Goal: Task Accomplishment & Management: Manage account settings

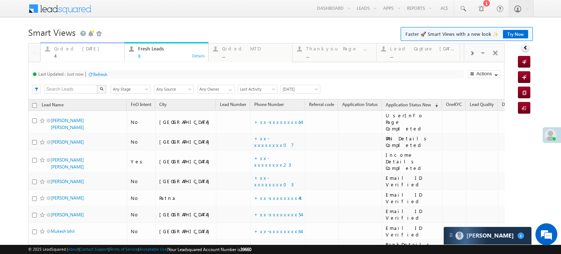
click at [65, 52] on div "Coded Today" at bounding box center [87, 49] width 66 height 6
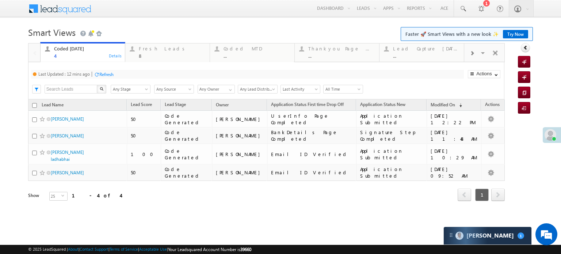
click at [106, 75] on div "Refresh" at bounding box center [106, 74] width 14 height 5
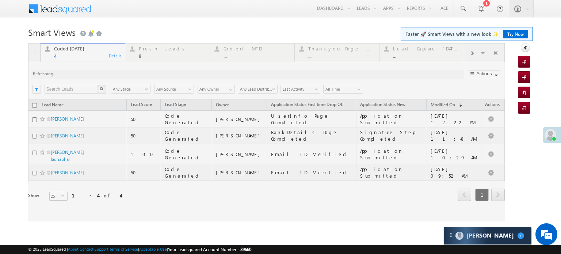
click at [106, 75] on div at bounding box center [266, 132] width 477 height 178
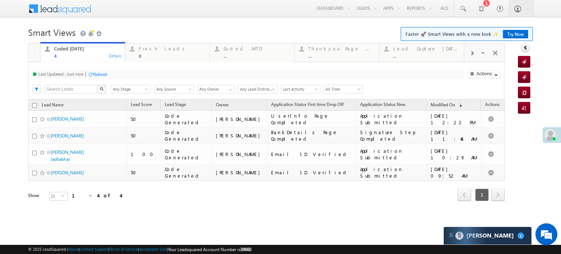
click at [94, 72] on div "Refresh" at bounding box center [100, 74] width 14 height 5
click at [95, 73] on div "Refresh" at bounding box center [100, 74] width 14 height 5
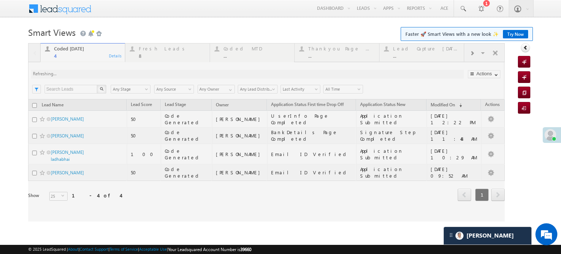
click at [95, 73] on div at bounding box center [266, 132] width 477 height 178
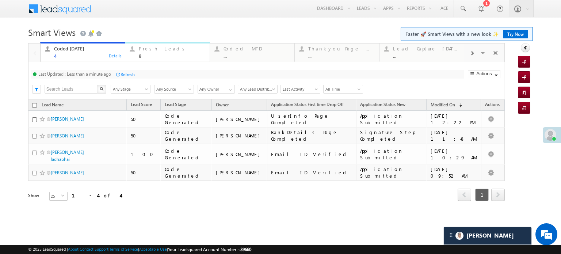
click at [153, 50] on div "Fresh Leads" at bounding box center [172, 49] width 67 height 6
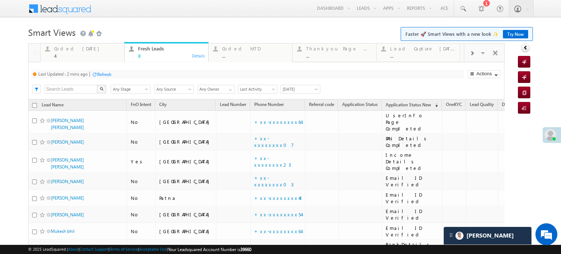
click at [107, 74] on div "Refresh" at bounding box center [104, 74] width 14 height 5
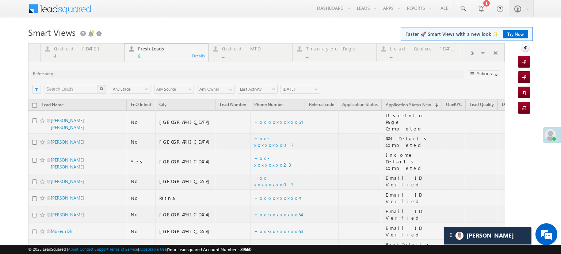
click at [107, 74] on div at bounding box center [266, 173] width 477 height 260
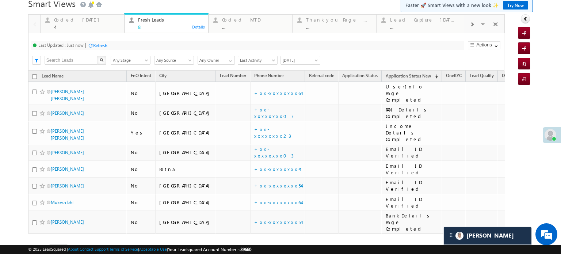
scroll to position [52, 0]
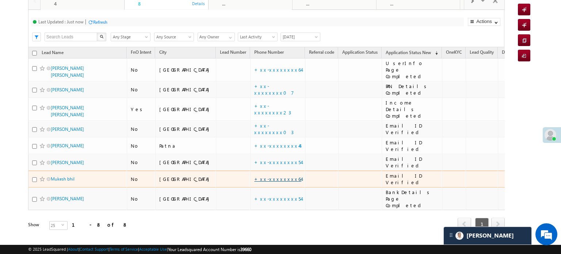
click at [254, 176] on link "+xx-xxxxxxxx64" at bounding box center [277, 179] width 47 height 6
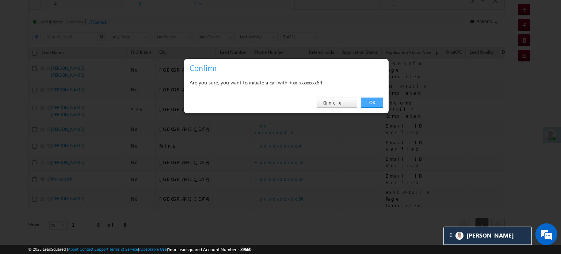
click at [373, 102] on link "OK" at bounding box center [372, 103] width 22 height 10
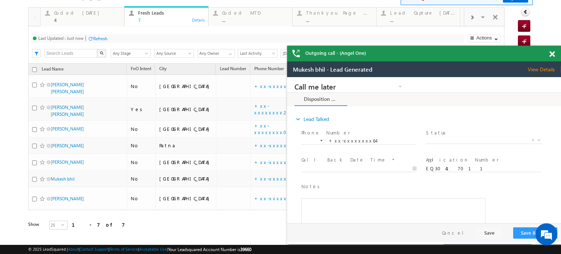
scroll to position [0, 0]
click at [553, 49] on div at bounding box center [556, 53] width 10 height 14
click at [553, 50] on div at bounding box center [556, 53] width 10 height 14
click at [553, 53] on span at bounding box center [552, 54] width 5 height 6
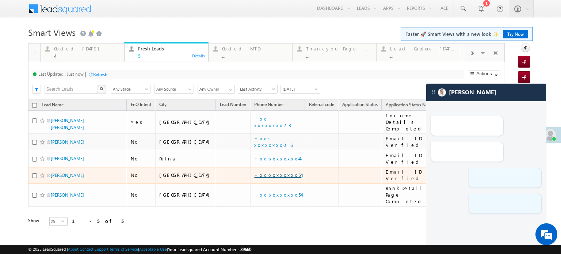
click at [254, 172] on link "+xx-xxxxxxxx54" at bounding box center [277, 175] width 47 height 6
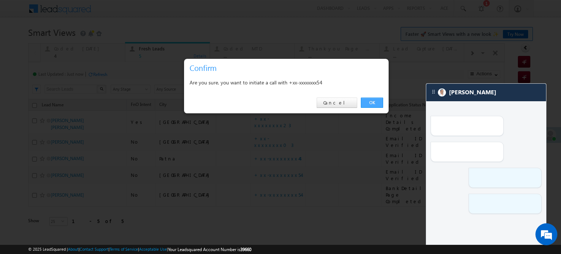
click at [371, 98] on link "OK" at bounding box center [372, 103] width 22 height 10
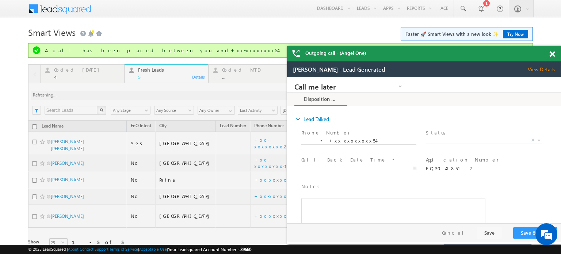
click at [551, 54] on span at bounding box center [552, 54] width 5 height 6
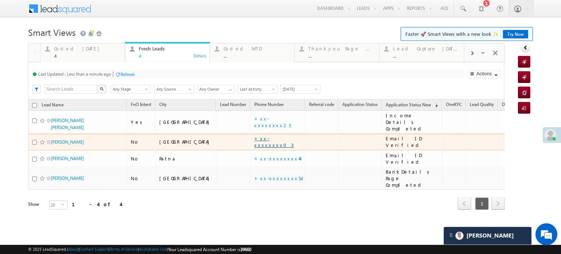
click at [254, 135] on link "+xx-xxxxxxxx03" at bounding box center [273, 141] width 39 height 13
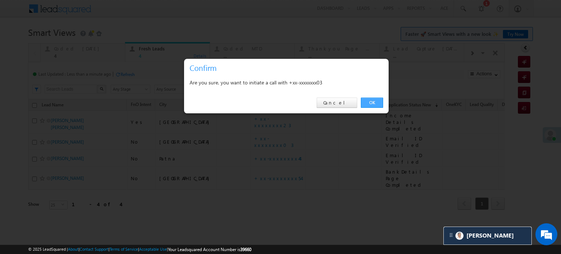
click at [380, 103] on link "OK" at bounding box center [372, 103] width 22 height 10
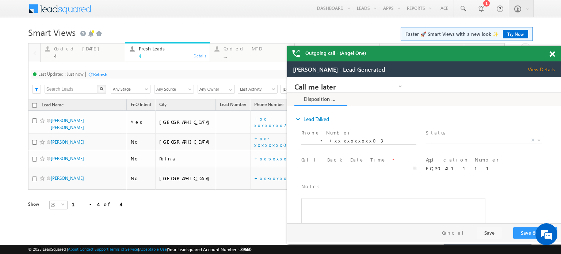
click at [551, 52] on span at bounding box center [552, 54] width 5 height 6
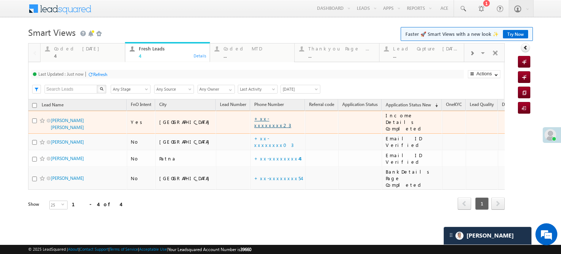
click at [254, 118] on link "+xx-xxxxxxxx23" at bounding box center [272, 121] width 37 height 13
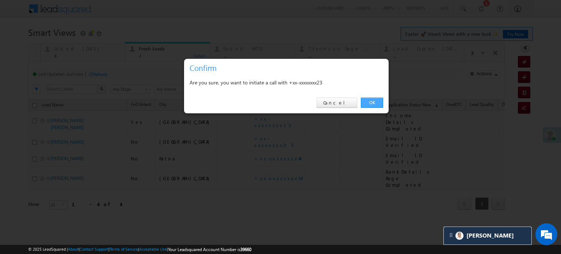
click at [369, 103] on link "OK" at bounding box center [372, 103] width 22 height 10
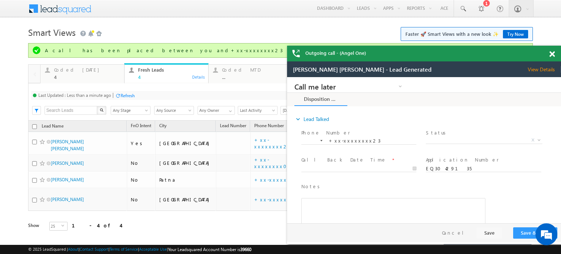
click at [554, 52] on span at bounding box center [552, 54] width 5 height 6
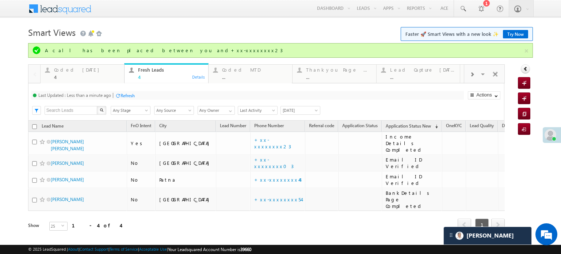
click at [127, 94] on div "Refresh" at bounding box center [128, 95] width 14 height 5
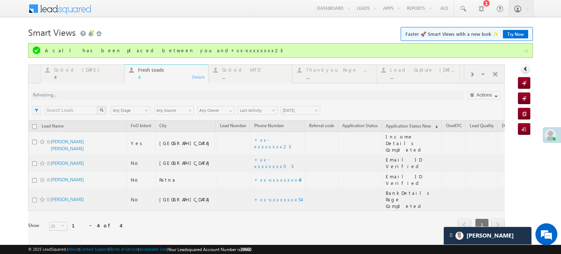
click at [127, 94] on div at bounding box center [266, 157] width 477 height 187
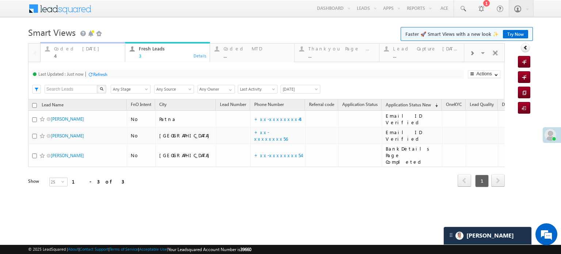
click at [70, 49] on div "Coded Today" at bounding box center [87, 49] width 67 height 6
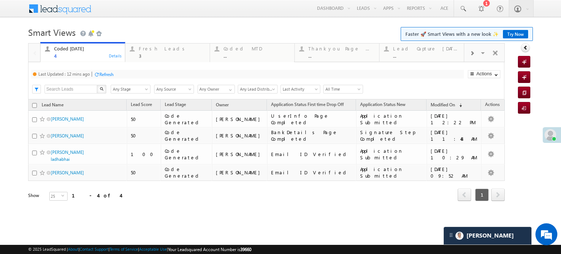
click at [105, 72] on div "Refresh" at bounding box center [106, 74] width 14 height 5
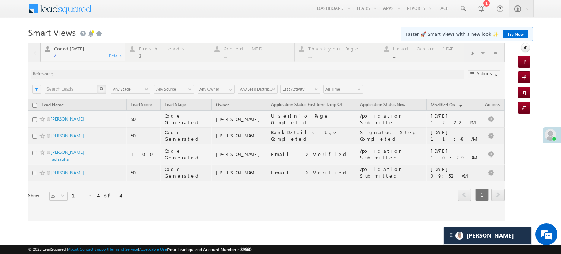
click at [105, 72] on div at bounding box center [266, 132] width 477 height 178
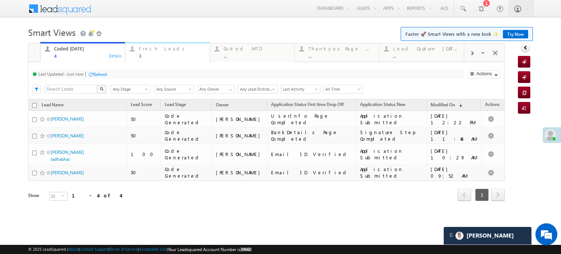
click at [145, 49] on div "Fresh Leads" at bounding box center [172, 49] width 67 height 6
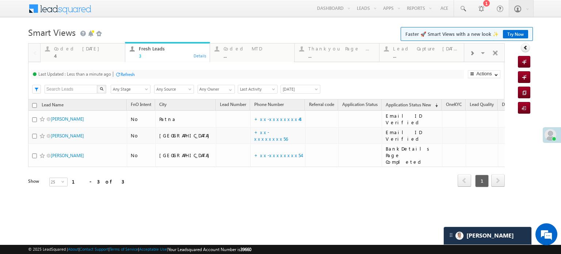
click at [124, 72] on div "Refresh" at bounding box center [128, 74] width 14 height 5
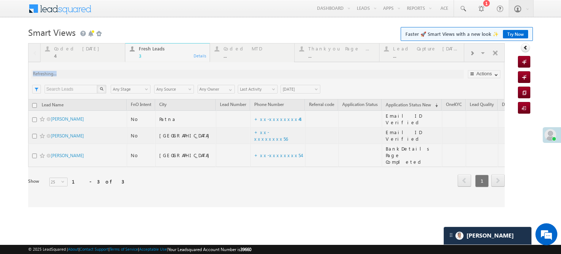
click at [235, 133] on div at bounding box center [266, 125] width 477 height 164
click at [237, 118] on div at bounding box center [266, 125] width 477 height 164
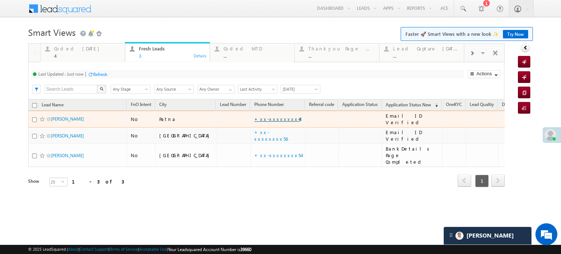
click at [254, 117] on link "+xx-xxxxxxxx44" at bounding box center [277, 119] width 46 height 6
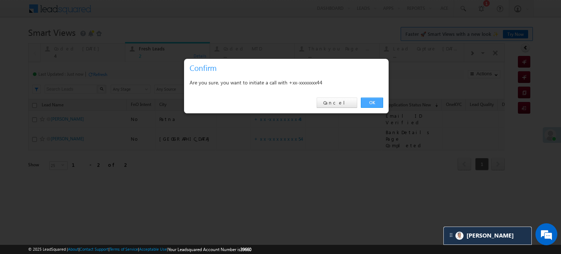
click at [378, 104] on link "OK" at bounding box center [372, 103] width 22 height 10
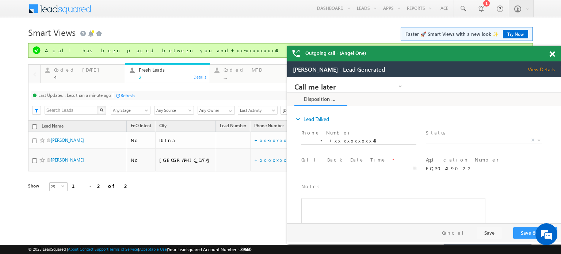
click at [553, 53] on span at bounding box center [552, 54] width 5 height 6
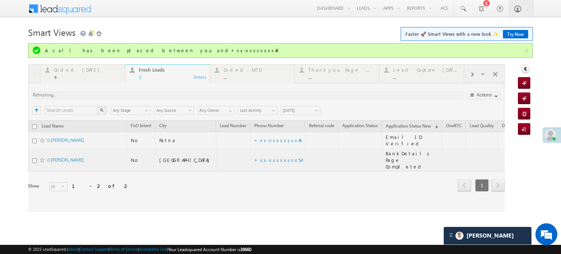
drag, startPoint x: 148, startPoint y: 106, endPoint x: 71, endPoint y: 74, distance: 83.4
click at [71, 74] on div at bounding box center [266, 138] width 477 height 148
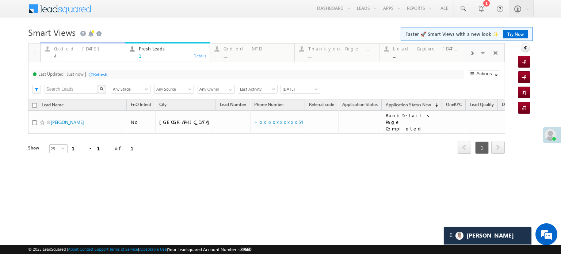
click at [77, 53] on div "4" at bounding box center [87, 55] width 67 height 5
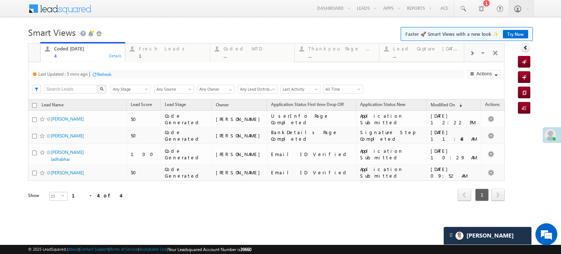
click at [110, 73] on div "Refresh" at bounding box center [104, 74] width 14 height 5
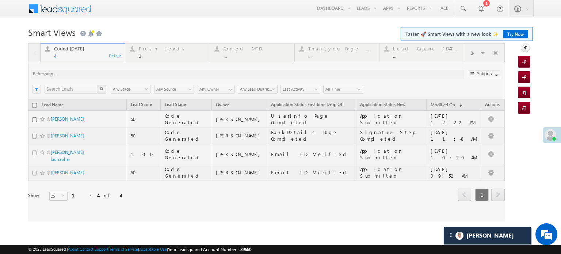
click at [110, 73] on div at bounding box center [266, 132] width 477 height 178
click at [157, 49] on div at bounding box center [266, 132] width 477 height 178
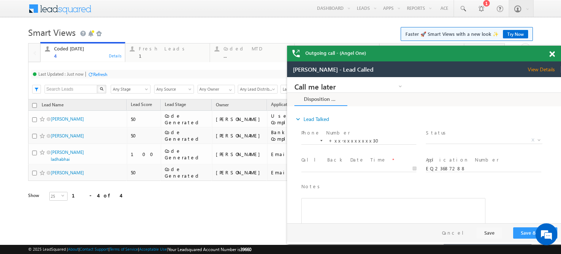
click at [553, 54] on span at bounding box center [552, 54] width 5 height 6
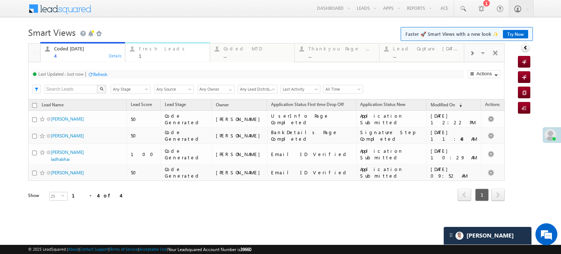
click at [148, 51] on div "Fresh Leads" at bounding box center [172, 49] width 67 height 6
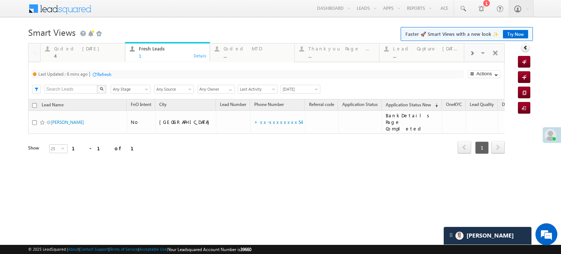
click at [108, 74] on div "Refresh" at bounding box center [104, 74] width 14 height 5
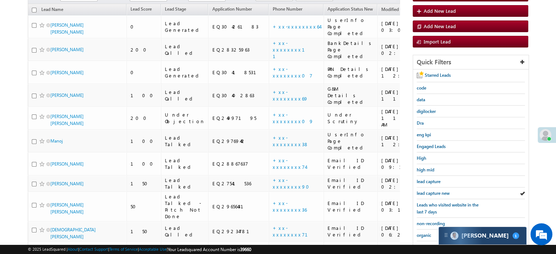
click at [492, 235] on div "[PERSON_NAME] 1" at bounding box center [483, 236] width 88 height 18
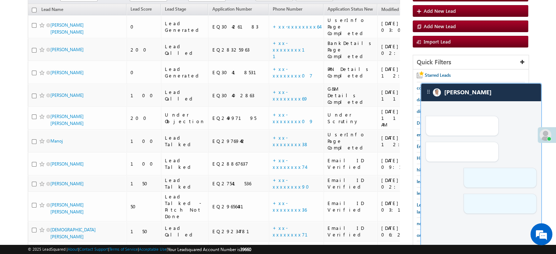
click at [460, 102] on div at bounding box center [481, 158] width 120 height 114
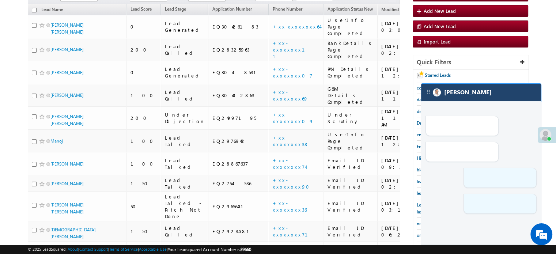
click at [472, 99] on div "[PERSON_NAME]" at bounding box center [481, 93] width 120 height 18
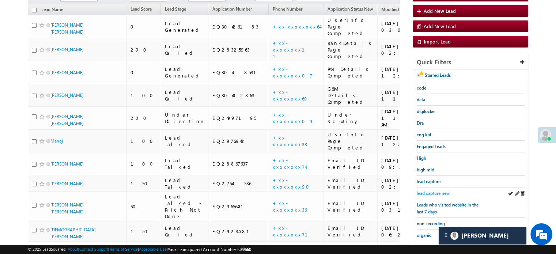
click at [433, 190] on span "lead capture new" at bounding box center [433, 192] width 33 height 5
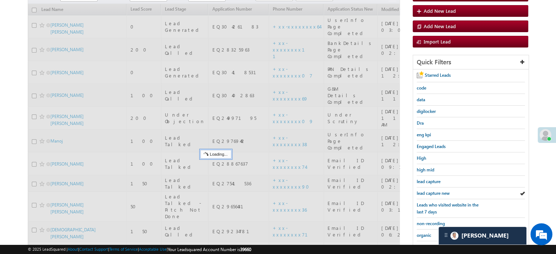
click at [433, 190] on span "lead capture new" at bounding box center [433, 192] width 33 height 5
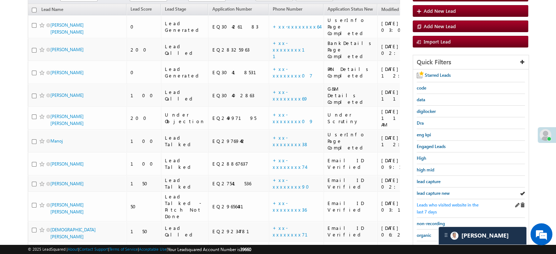
scroll to position [157, 0]
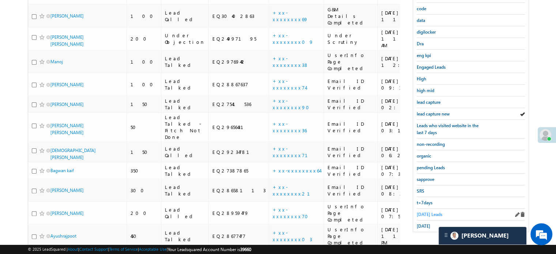
click at [429, 212] on span "Today's Leads" at bounding box center [430, 214] width 26 height 5
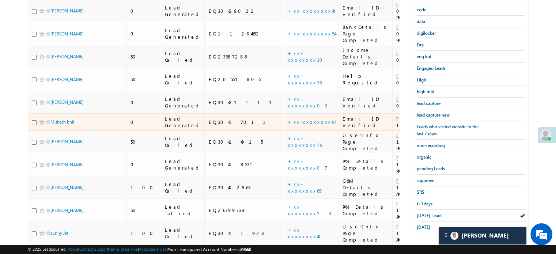
scroll to position [151, 0]
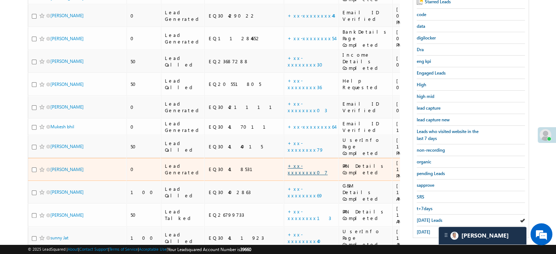
click at [288, 163] on link "+xx-xxxxxxxx07" at bounding box center [308, 169] width 40 height 13
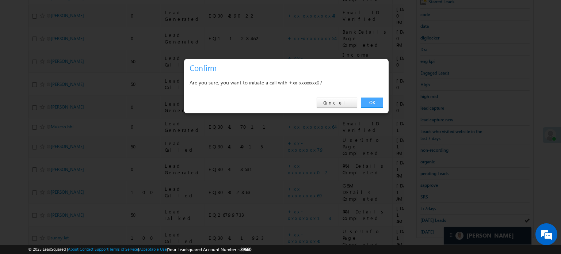
click at [367, 107] on link "OK" at bounding box center [372, 103] width 22 height 10
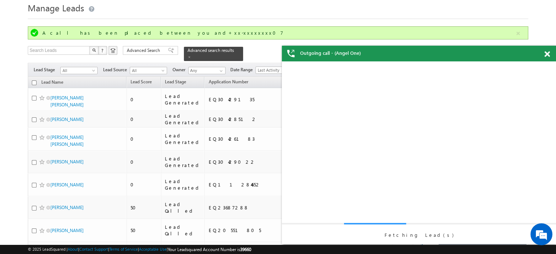
scroll to position [0, 0]
click at [545, 54] on span at bounding box center [546, 54] width 5 height 6
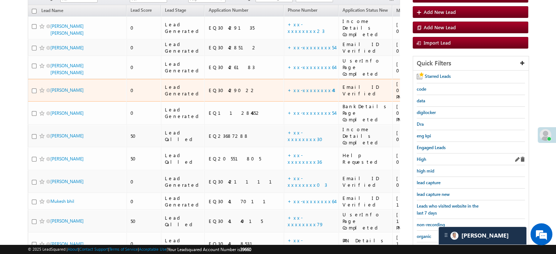
scroll to position [98, 0]
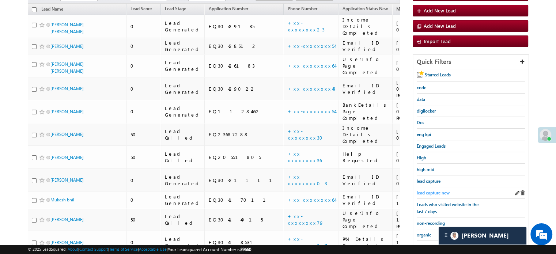
click at [434, 190] on span "lead capture new" at bounding box center [433, 192] width 33 height 5
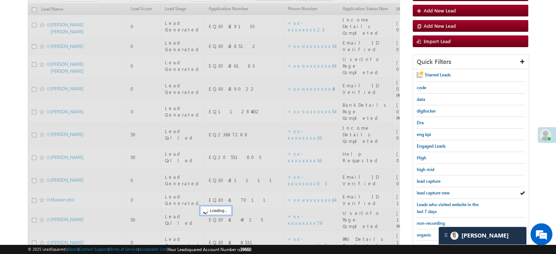
click at [434, 190] on span "lead capture new" at bounding box center [433, 192] width 33 height 5
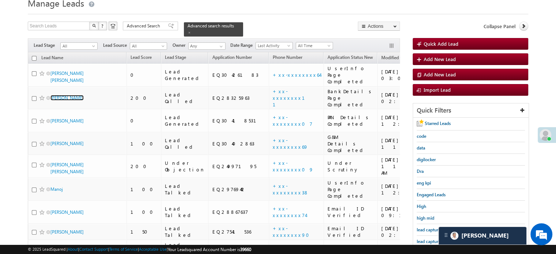
scroll to position [73, 0]
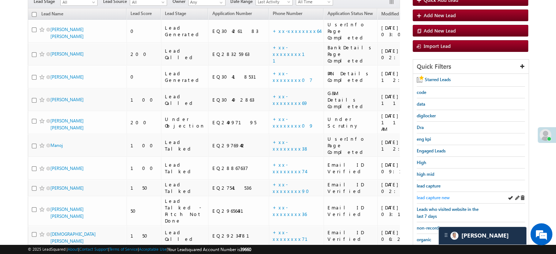
click at [431, 196] on span "lead capture new" at bounding box center [433, 197] width 33 height 5
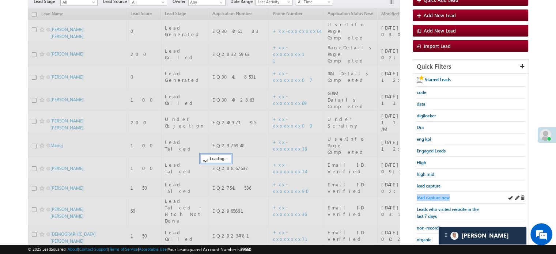
click at [431, 196] on span "lead capture new" at bounding box center [433, 197] width 33 height 5
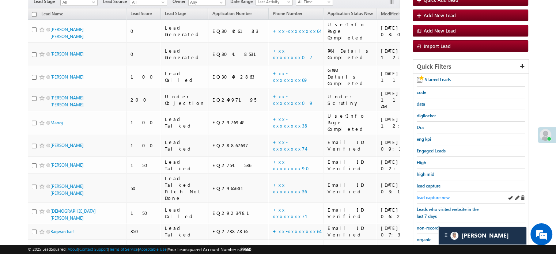
click at [431, 196] on span "lead capture new" at bounding box center [433, 197] width 33 height 5
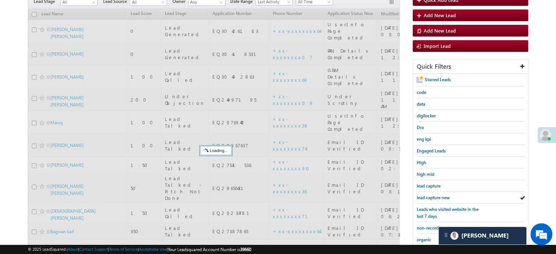
click at [431, 196] on span "lead capture new" at bounding box center [433, 197] width 33 height 5
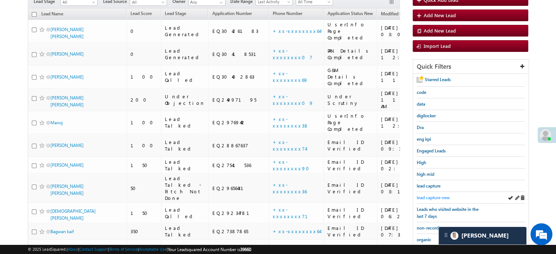
click at [433, 195] on span "lead capture new" at bounding box center [433, 197] width 33 height 5
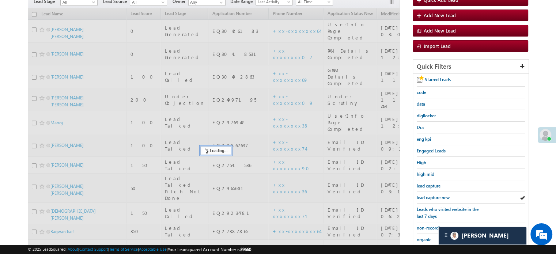
click at [433, 195] on span "lead capture new" at bounding box center [433, 197] width 33 height 5
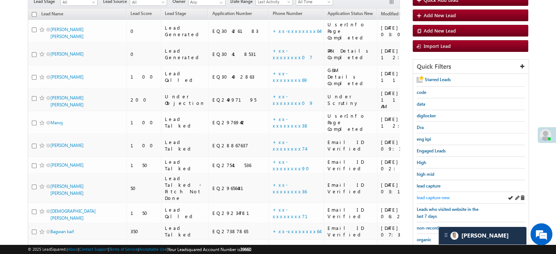
click at [426, 194] on link "lead capture new" at bounding box center [433, 197] width 33 height 7
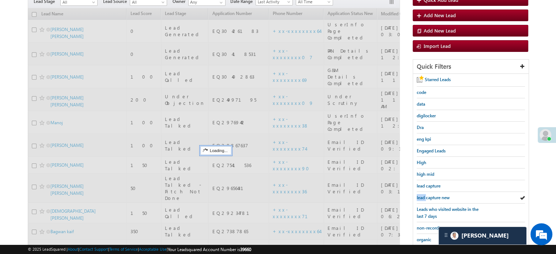
click at [426, 194] on link "lead capture new" at bounding box center [433, 197] width 33 height 7
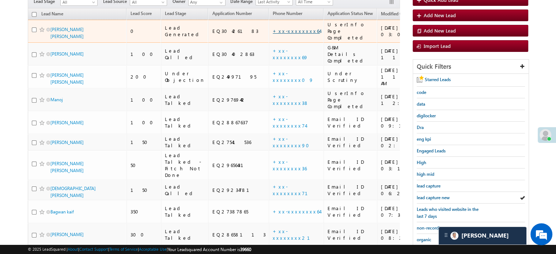
click at [273, 28] on link "+xx-xxxxxxxx64" at bounding box center [296, 31] width 47 height 6
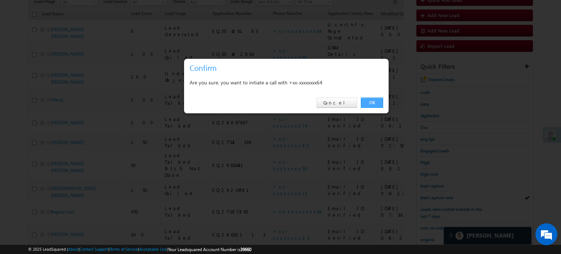
click at [369, 102] on link "OK" at bounding box center [372, 103] width 22 height 10
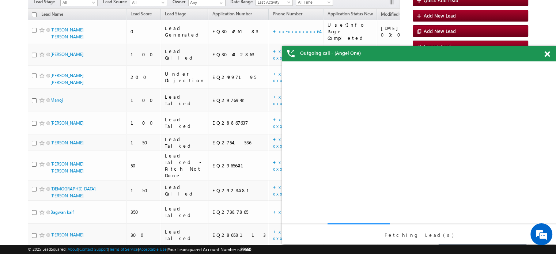
scroll to position [0, 0]
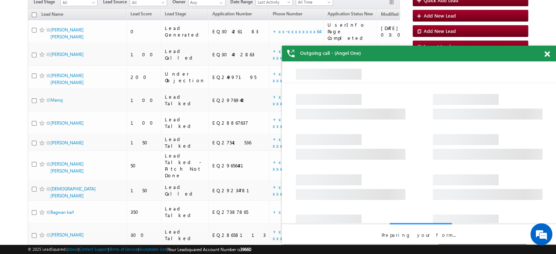
click at [548, 53] on span at bounding box center [546, 54] width 5 height 6
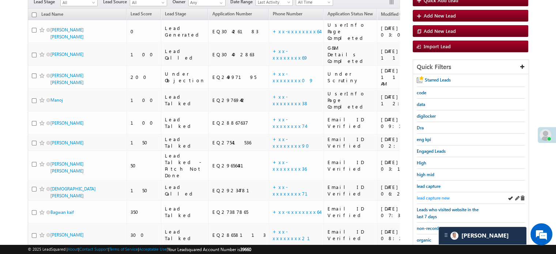
click at [423, 195] on span "lead capture new" at bounding box center [433, 197] width 33 height 5
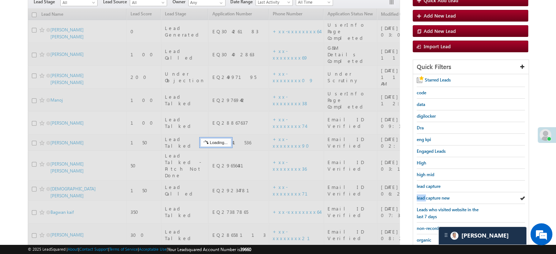
click at [423, 195] on span "lead capture new" at bounding box center [433, 197] width 33 height 5
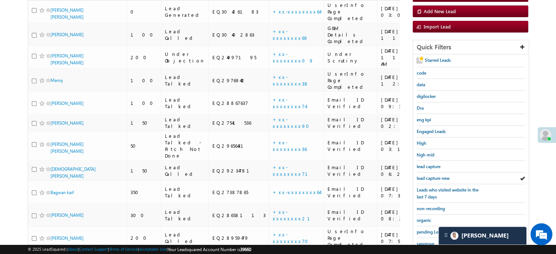
scroll to position [73, 0]
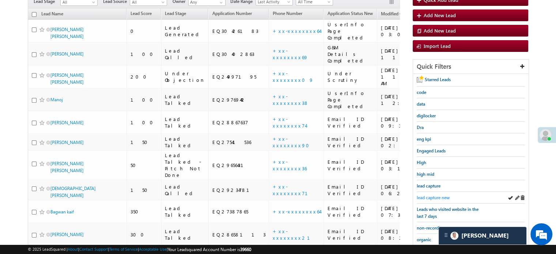
click at [429, 195] on span "lead capture new" at bounding box center [433, 197] width 33 height 5
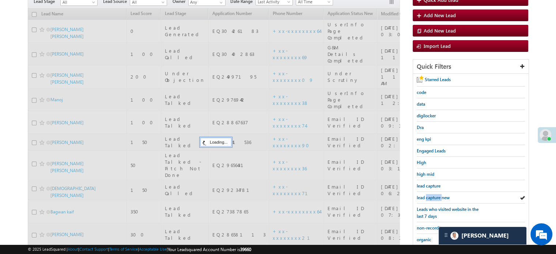
click at [429, 195] on span "lead capture new" at bounding box center [433, 197] width 33 height 5
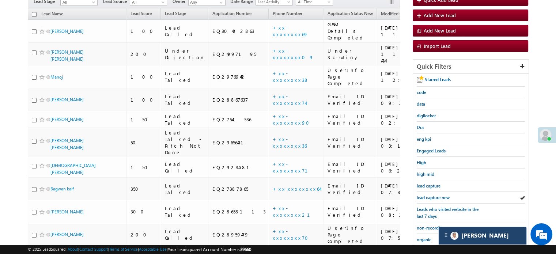
click at [494, 241] on div "[PERSON_NAME]" at bounding box center [483, 236] width 88 height 18
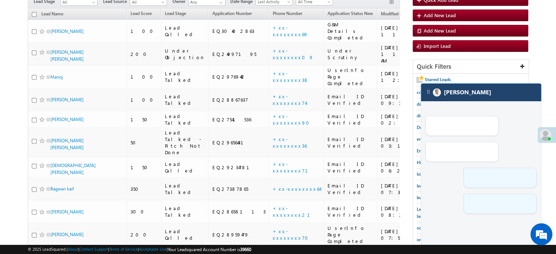
click at [500, 88] on div "[PERSON_NAME]" at bounding box center [481, 93] width 120 height 18
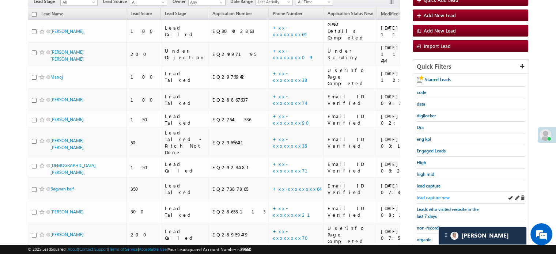
click at [439, 195] on span "lead capture new" at bounding box center [433, 197] width 33 height 5
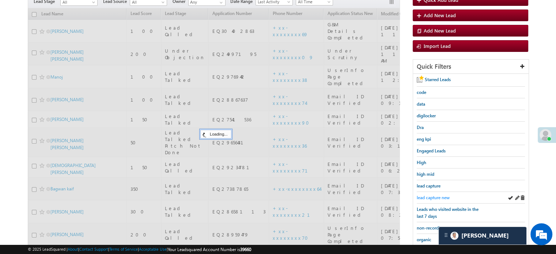
click at [439, 195] on span "lead capture new" at bounding box center [433, 197] width 33 height 5
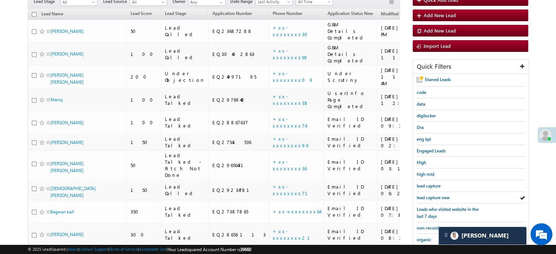
click at [439, 195] on span "lead capture new" at bounding box center [433, 197] width 33 height 5
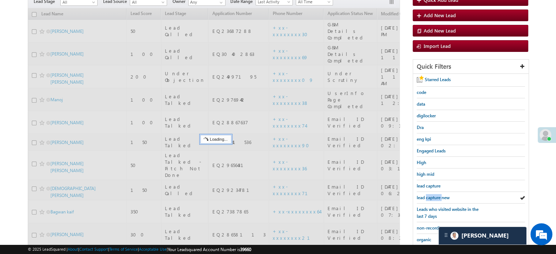
click at [439, 195] on span "lead capture new" at bounding box center [433, 197] width 33 height 5
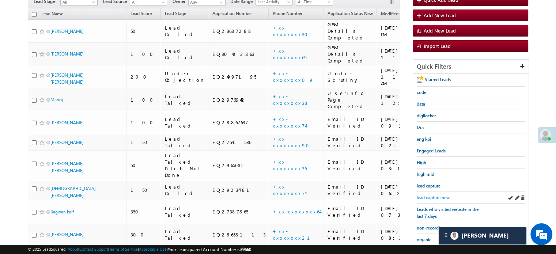
click at [424, 198] on span "lead capture new" at bounding box center [433, 197] width 33 height 5
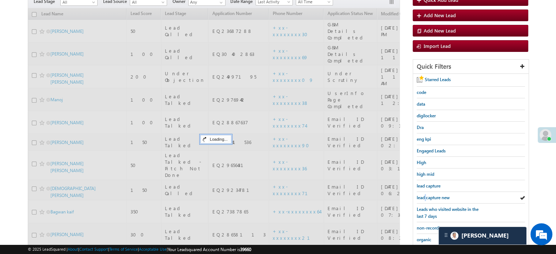
click at [424, 198] on span "lead capture new" at bounding box center [433, 197] width 33 height 5
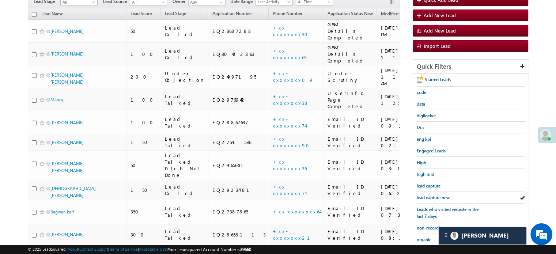
click at [424, 198] on span "lead capture new" at bounding box center [433, 197] width 33 height 5
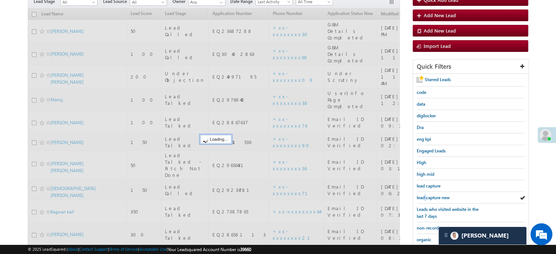
click at [424, 198] on span "lead capture new" at bounding box center [433, 197] width 33 height 5
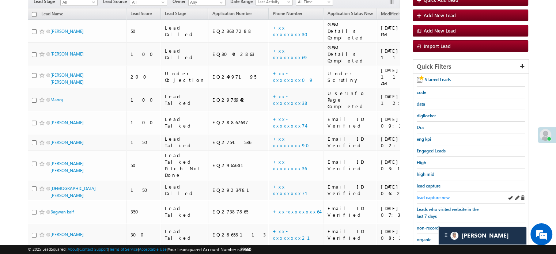
click at [435, 194] on link "lead capture new" at bounding box center [433, 197] width 33 height 7
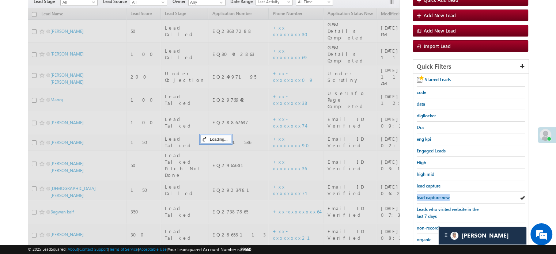
click at [435, 194] on link "lead capture new" at bounding box center [433, 197] width 33 height 7
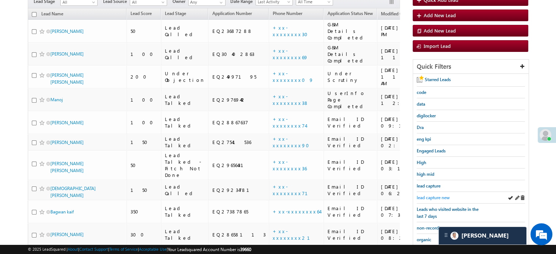
click at [425, 197] on span "lead capture new" at bounding box center [433, 197] width 33 height 5
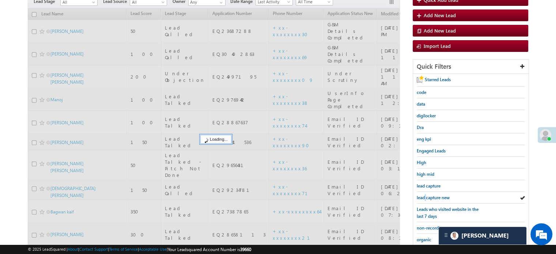
click at [425, 197] on span "lead capture new" at bounding box center [433, 197] width 33 height 5
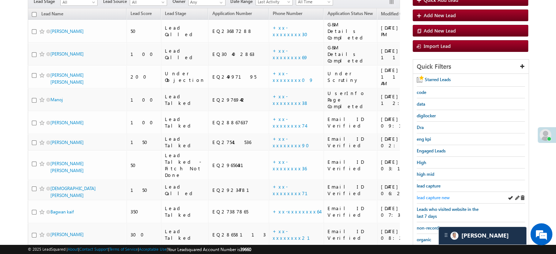
click at [435, 195] on span "lead capture new" at bounding box center [433, 197] width 33 height 5
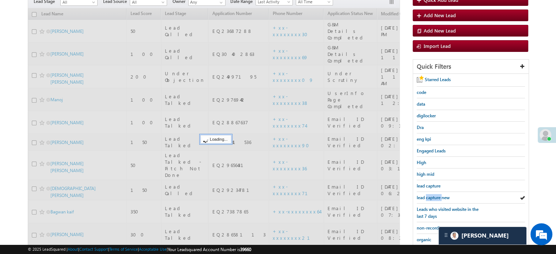
click at [435, 195] on span "lead capture new" at bounding box center [433, 197] width 33 height 5
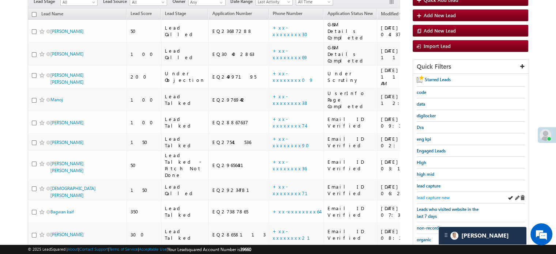
click at [420, 195] on span "lead capture new" at bounding box center [433, 197] width 33 height 5
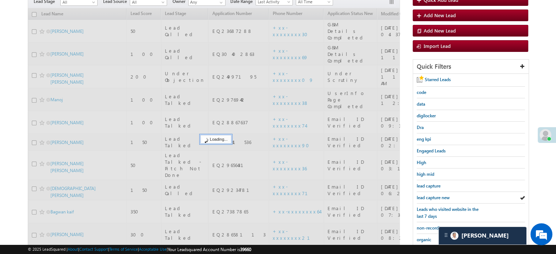
click at [421, 195] on span "lead capture new" at bounding box center [433, 197] width 33 height 5
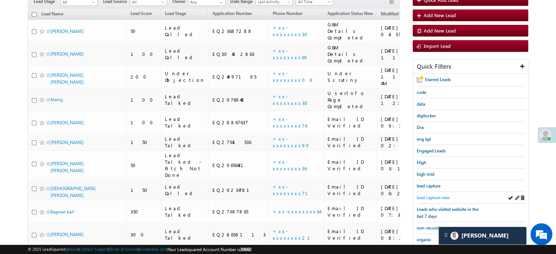
click at [427, 195] on span "lead capture new" at bounding box center [433, 197] width 33 height 5
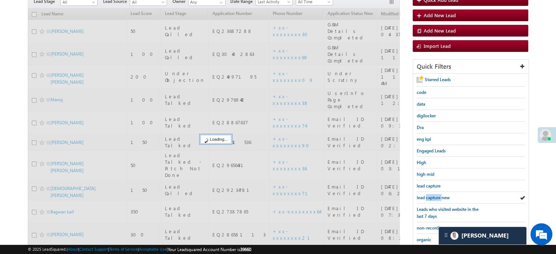
click at [427, 195] on span "lead capture new" at bounding box center [433, 197] width 33 height 5
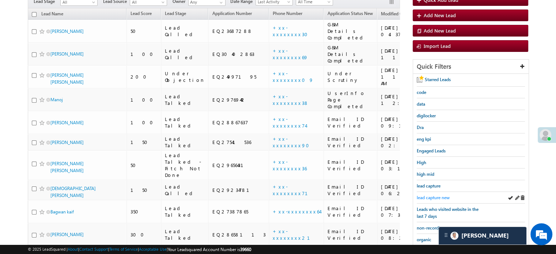
click at [436, 195] on span "lead capture new" at bounding box center [433, 197] width 33 height 5
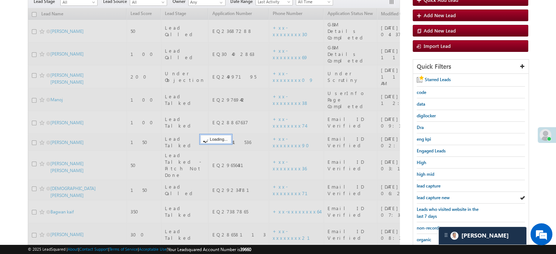
click at [434, 195] on span "lead capture new" at bounding box center [433, 197] width 33 height 5
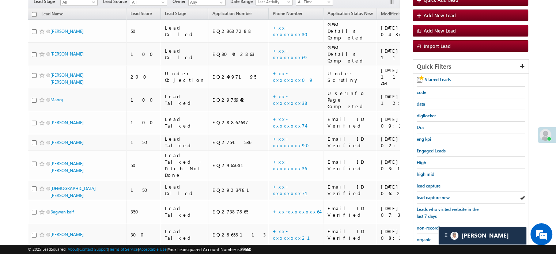
click at [433, 195] on span "lead capture new" at bounding box center [433, 197] width 33 height 5
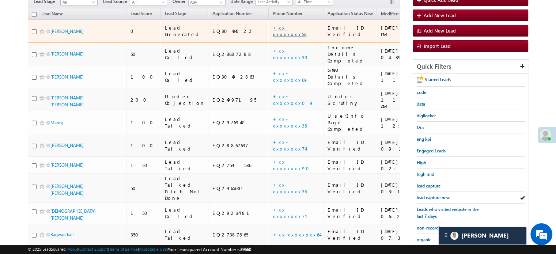
click at [273, 24] on link "+xx-xxxxxxxx56" at bounding box center [290, 30] width 34 height 13
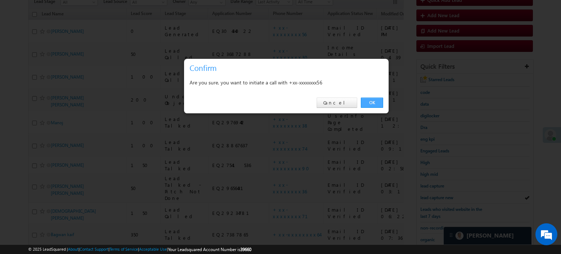
click at [380, 98] on link "OK" at bounding box center [372, 103] width 22 height 10
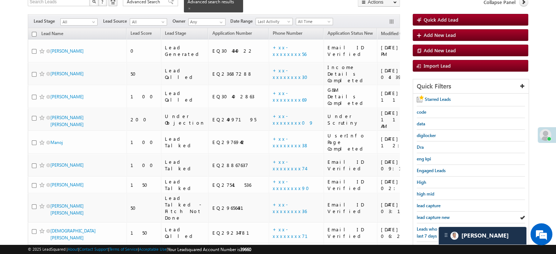
scroll to position [92, 0]
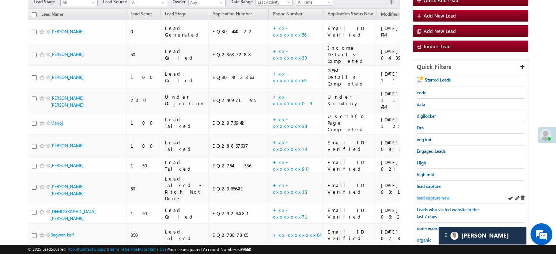
click at [425, 195] on span "lead capture new" at bounding box center [433, 197] width 33 height 5
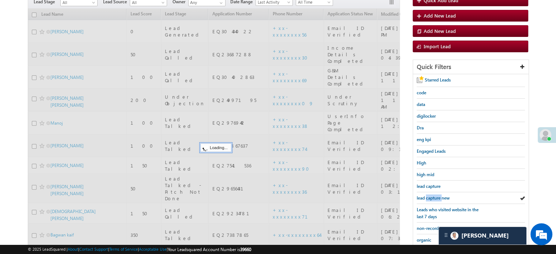
click at [425, 195] on span "lead capture new" at bounding box center [433, 197] width 33 height 5
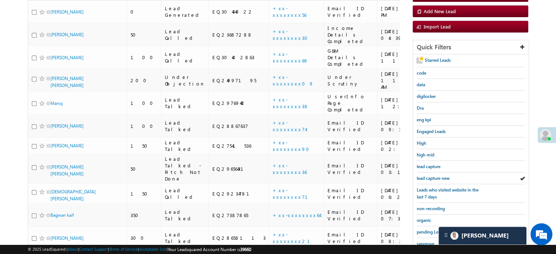
scroll to position [73, 0]
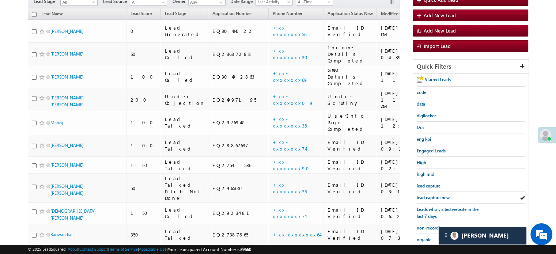
click at [425, 195] on span "lead capture new" at bounding box center [433, 197] width 33 height 5
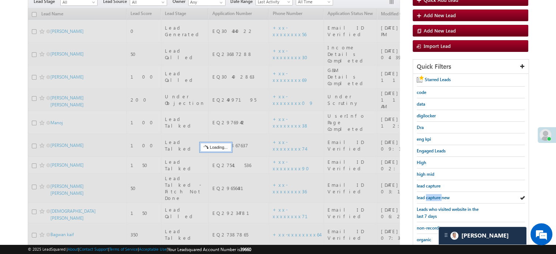
click at [425, 195] on span "lead capture new" at bounding box center [433, 197] width 33 height 5
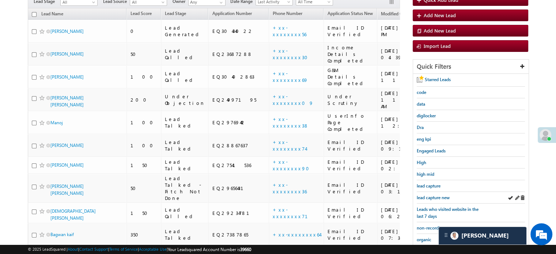
click at [439, 192] on div "lead capture new" at bounding box center [471, 198] width 108 height 12
click at [437, 195] on span "lead capture new" at bounding box center [433, 197] width 33 height 5
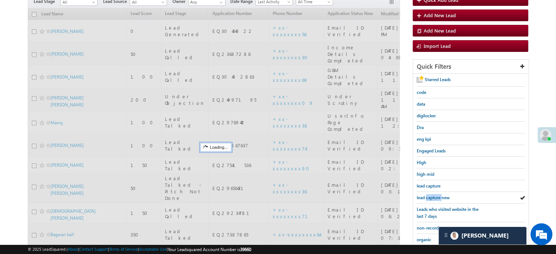
click at [437, 195] on span "lead capture new" at bounding box center [433, 197] width 33 height 5
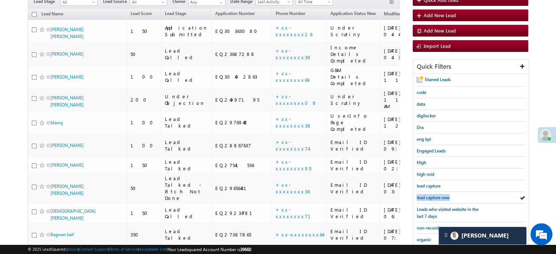
click at [437, 195] on span "lead capture new" at bounding box center [433, 197] width 33 height 5
click at [414, 198] on div "Starred Leads code data digilocker Dra eng kpi Engaged Leads High high mid lead…" at bounding box center [470, 195] width 115 height 242
click at [422, 197] on span "lead capture new" at bounding box center [433, 197] width 33 height 5
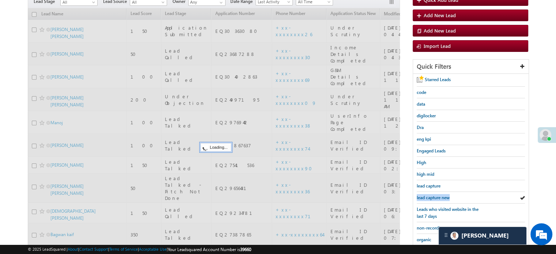
click at [422, 197] on span "lead capture new" at bounding box center [433, 197] width 33 height 5
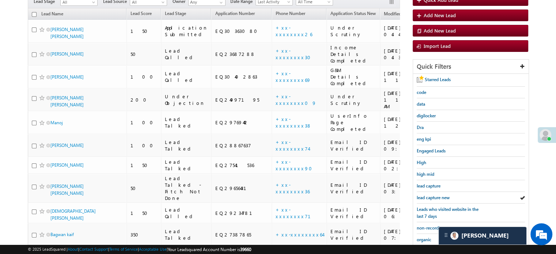
click at [422, 197] on span "lead capture new" at bounding box center [433, 197] width 33 height 5
click at [433, 197] on span "lead capture new" at bounding box center [433, 197] width 33 height 5
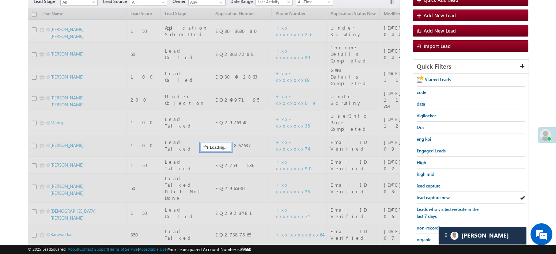
click at [433, 197] on span "lead capture new" at bounding box center [433, 197] width 33 height 5
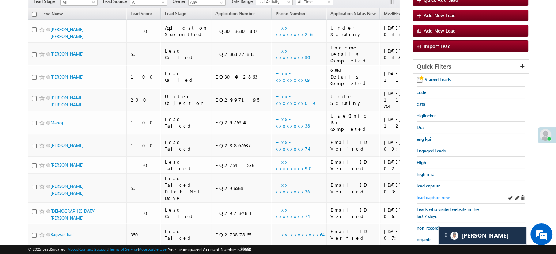
click at [428, 195] on span "lead capture new" at bounding box center [433, 197] width 33 height 5
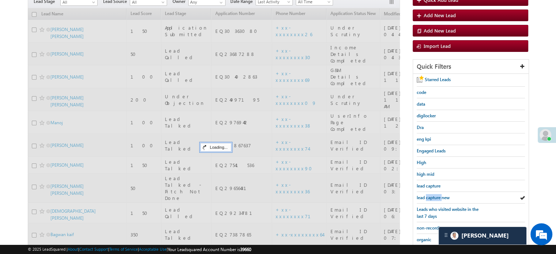
click at [428, 195] on span "lead capture new" at bounding box center [433, 197] width 33 height 5
click at [429, 195] on span "lead capture new" at bounding box center [433, 197] width 33 height 5
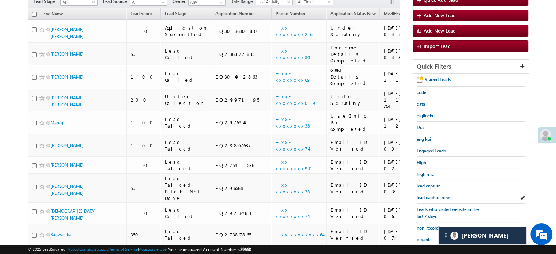
click at [429, 195] on span "lead capture new" at bounding box center [433, 197] width 33 height 5
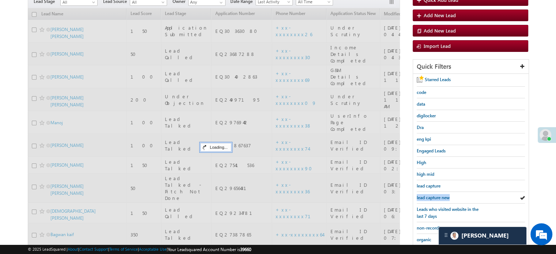
click at [429, 195] on span "lead capture new" at bounding box center [433, 197] width 33 height 5
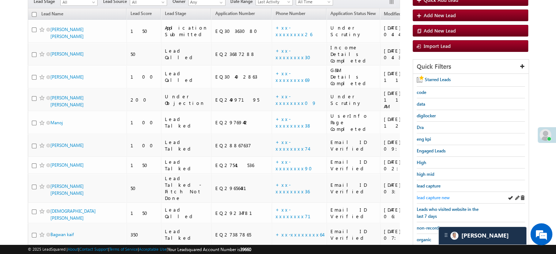
click at [425, 196] on span "lead capture new" at bounding box center [433, 197] width 33 height 5
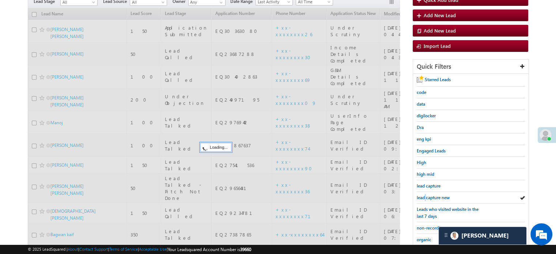
click at [425, 196] on span "lead capture new" at bounding box center [433, 197] width 33 height 5
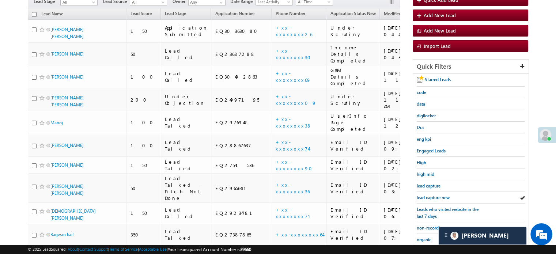
click at [425, 196] on span "lead capture new" at bounding box center [433, 197] width 33 height 5
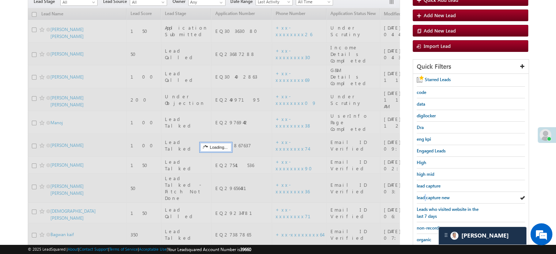
click at [425, 196] on span "lead capture new" at bounding box center [433, 197] width 33 height 5
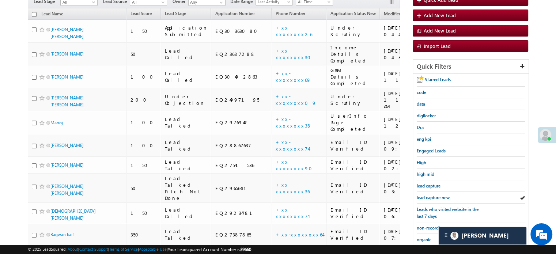
click at [425, 196] on span "lead capture new" at bounding box center [433, 197] width 33 height 5
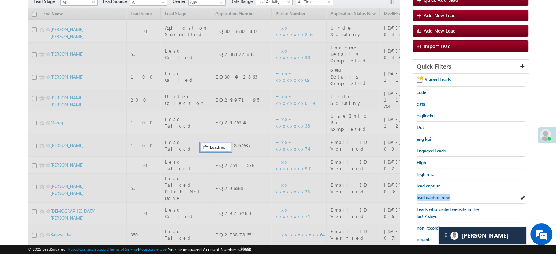
click at [425, 196] on span "lead capture new" at bounding box center [433, 197] width 33 height 5
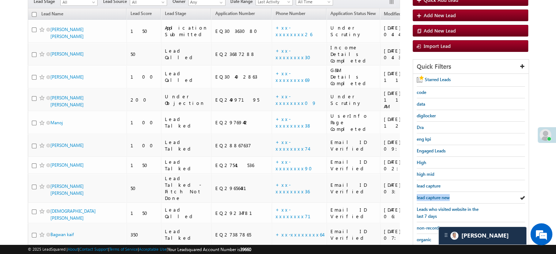
click at [425, 196] on span "lead capture new" at bounding box center [433, 197] width 33 height 5
click at [424, 196] on span "lead capture new" at bounding box center [433, 197] width 33 height 5
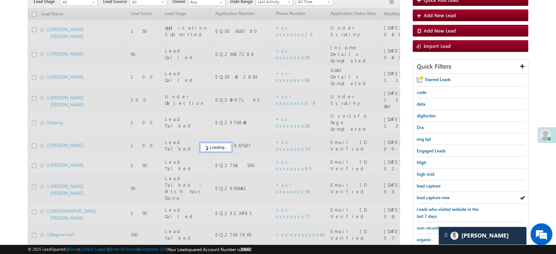
click at [424, 195] on span "lead capture new" at bounding box center [433, 197] width 33 height 5
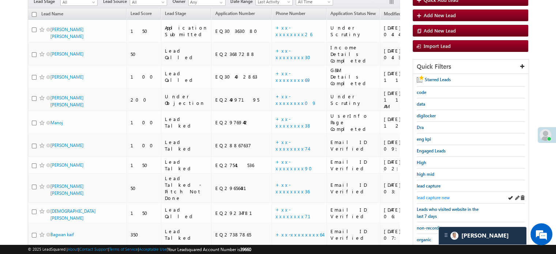
click at [431, 195] on span "lead capture new" at bounding box center [433, 197] width 33 height 5
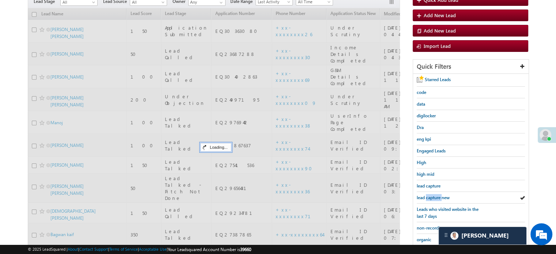
click at [431, 195] on span "lead capture new" at bounding box center [433, 197] width 33 height 5
click at [432, 196] on span "lead capture new" at bounding box center [433, 197] width 33 height 5
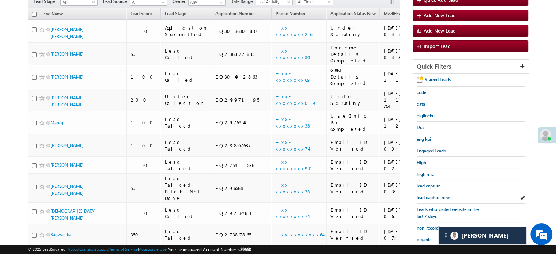
click at [432, 196] on span "lead capture new" at bounding box center [433, 197] width 33 height 5
click at [435, 196] on span "lead capture new" at bounding box center [433, 197] width 33 height 5
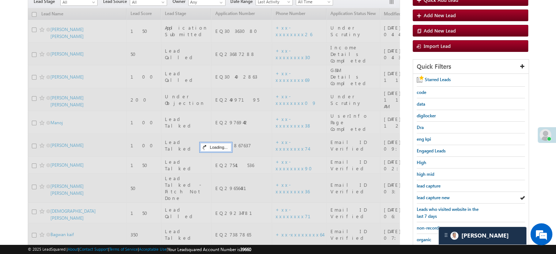
click at [435, 196] on span "lead capture new" at bounding box center [433, 197] width 33 height 5
click at [436, 196] on span "lead capture new" at bounding box center [433, 197] width 33 height 5
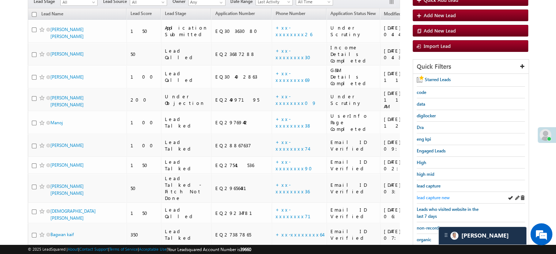
click at [432, 195] on span "lead capture new" at bounding box center [433, 197] width 33 height 5
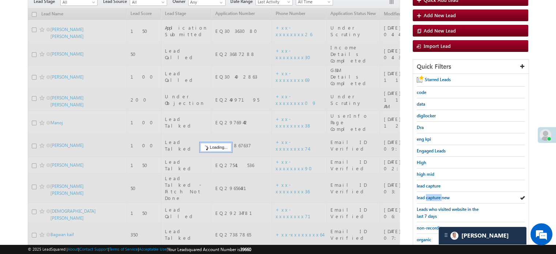
click at [432, 195] on span "lead capture new" at bounding box center [433, 197] width 33 height 5
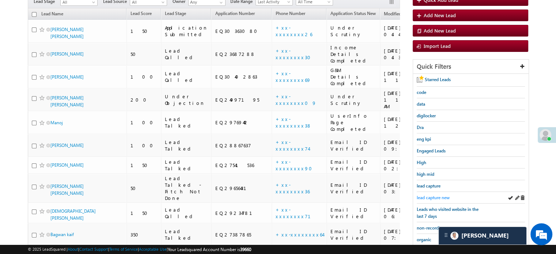
click at [432, 196] on span "lead capture new" at bounding box center [433, 197] width 33 height 5
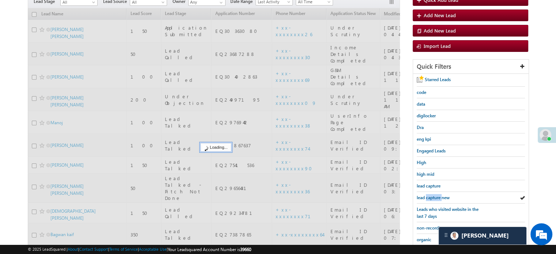
click at [432, 196] on span "lead capture new" at bounding box center [433, 197] width 33 height 5
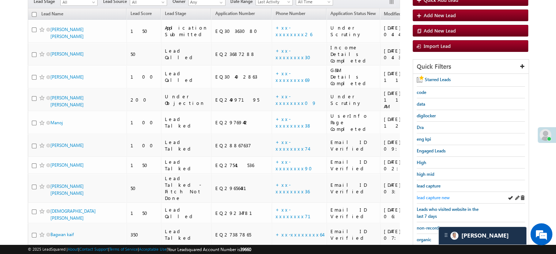
click at [428, 197] on span "lead capture new" at bounding box center [433, 197] width 33 height 5
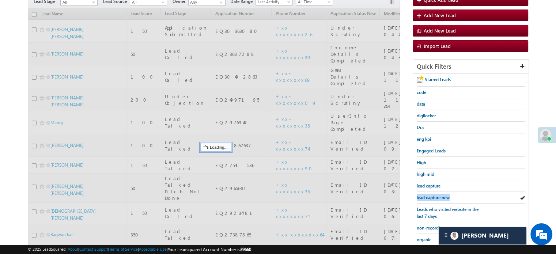
click at [428, 197] on span "lead capture new" at bounding box center [433, 197] width 33 height 5
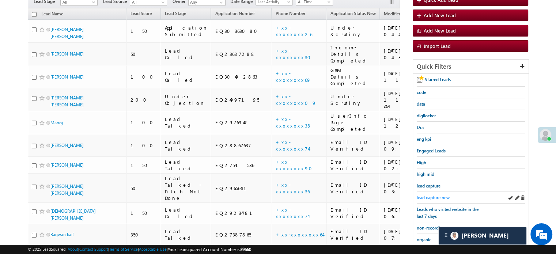
click at [433, 197] on span "lead capture new" at bounding box center [433, 197] width 33 height 5
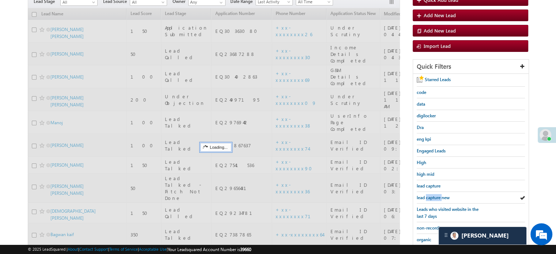
click at [433, 197] on span "lead capture new" at bounding box center [433, 197] width 33 height 5
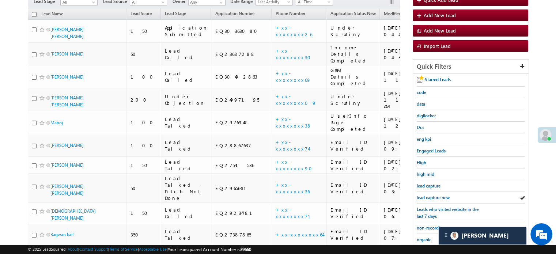
click at [433, 197] on span "lead capture new" at bounding box center [433, 197] width 33 height 5
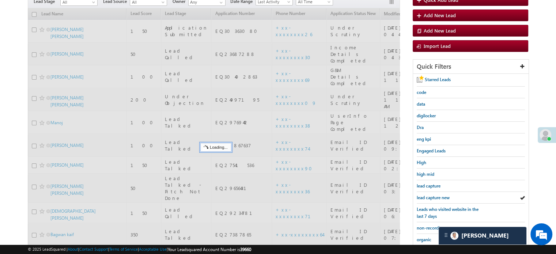
click at [433, 197] on span "lead capture new" at bounding box center [433, 197] width 33 height 5
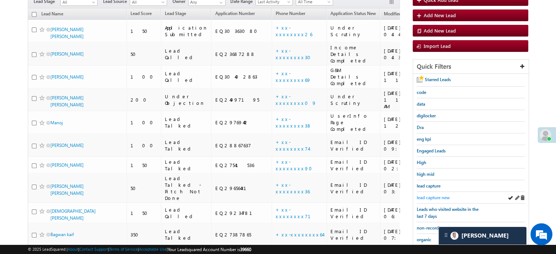
click at [433, 198] on span "lead capture new" at bounding box center [433, 197] width 33 height 5
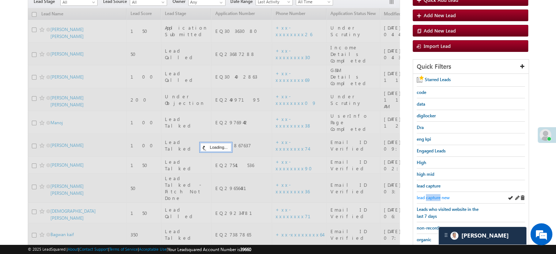
click at [432, 197] on span "lead capture new" at bounding box center [433, 197] width 33 height 5
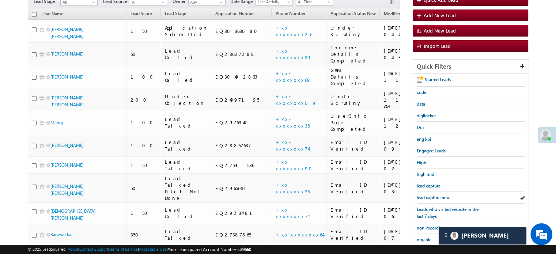
click at [432, 197] on span "lead capture new" at bounding box center [433, 197] width 33 height 5
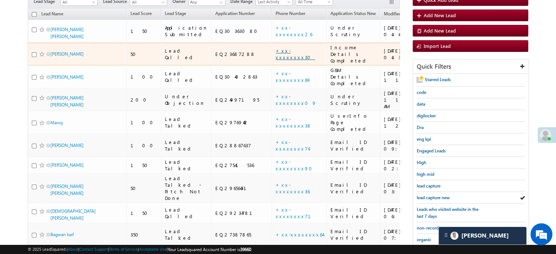
click at [276, 48] on link "+xx-xxxxxxxx30" at bounding box center [295, 54] width 39 height 13
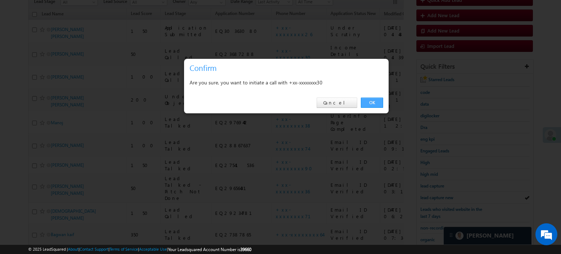
click at [371, 100] on link "OK" at bounding box center [372, 103] width 22 height 10
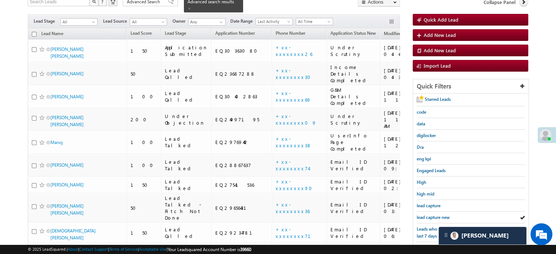
scroll to position [92, 0]
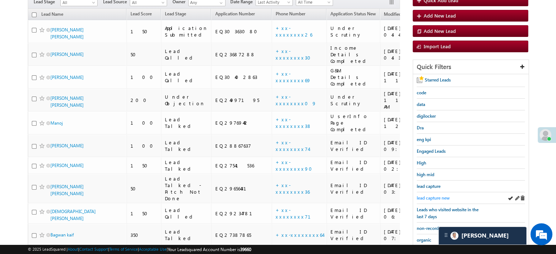
click at [432, 197] on span "lead capture new" at bounding box center [433, 197] width 33 height 5
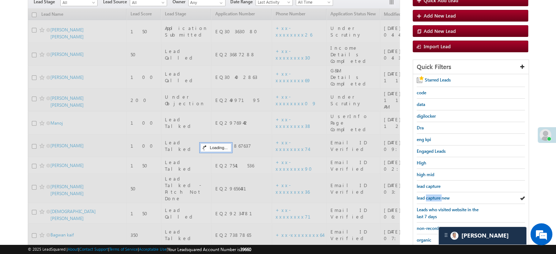
drag, startPoint x: 432, startPoint y: 197, endPoint x: 409, endPoint y: 194, distance: 22.4
click at [431, 197] on span "lead capture new" at bounding box center [433, 197] width 33 height 5
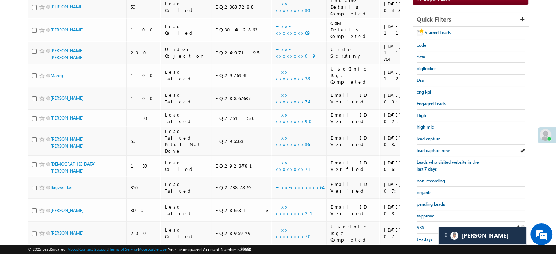
scroll to position [157, 0]
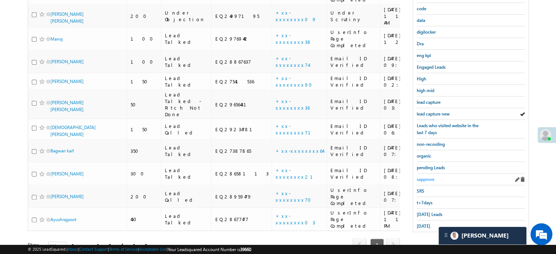
click at [425, 177] on span "sapprove" at bounding box center [426, 179] width 18 height 5
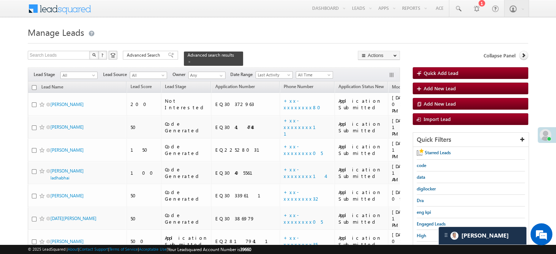
scroll to position [37, 0]
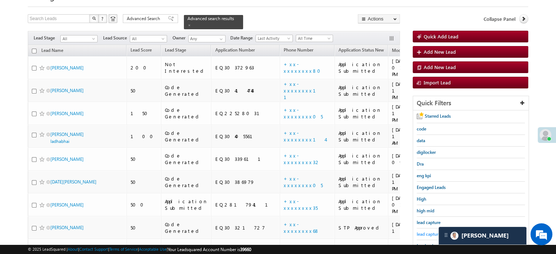
click at [431, 231] on span "lead capture new" at bounding box center [433, 233] width 33 height 5
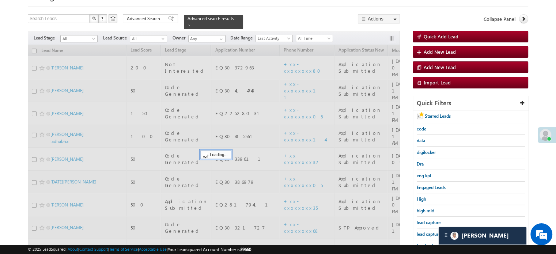
click at [431, 231] on span "lead capture new" at bounding box center [433, 233] width 33 height 5
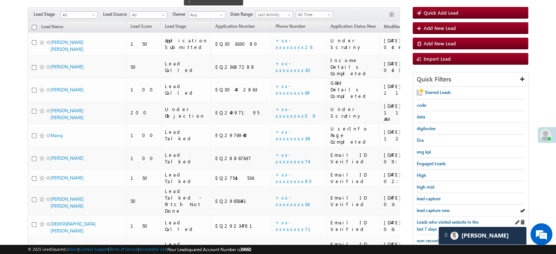
scroll to position [73, 0]
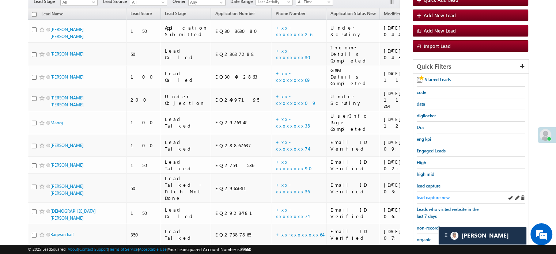
click at [429, 192] on div "lead capture new" at bounding box center [471, 198] width 108 height 12
click at [429, 195] on span "lead capture new" at bounding box center [433, 197] width 33 height 5
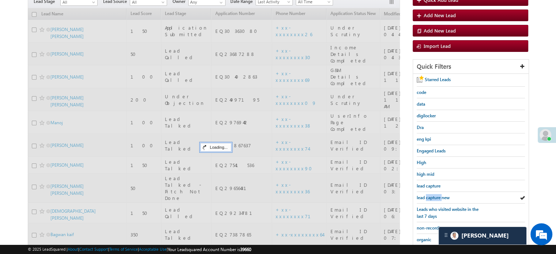
click at [429, 195] on span "lead capture new" at bounding box center [433, 197] width 33 height 5
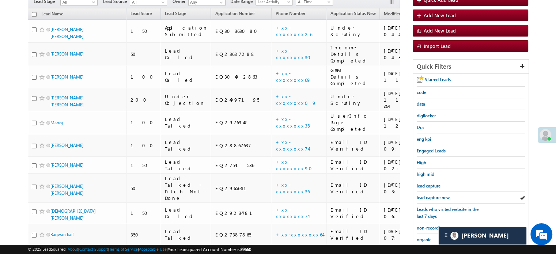
click at [429, 195] on span "lead capture new" at bounding box center [433, 197] width 33 height 5
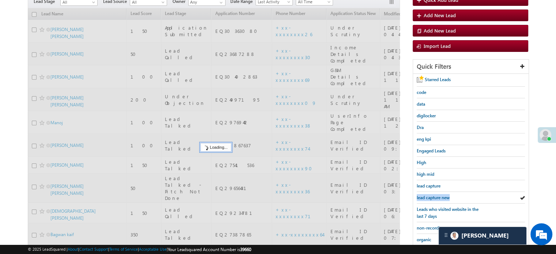
click at [429, 195] on span "lead capture new" at bounding box center [433, 197] width 33 height 5
click at [428, 195] on span "lead capture new" at bounding box center [433, 197] width 33 height 5
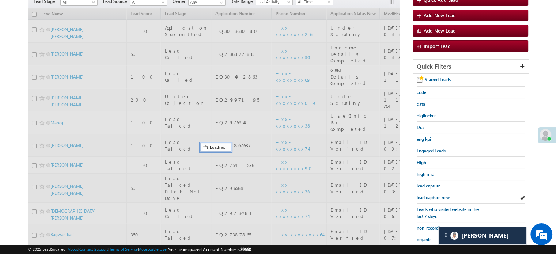
click at [428, 195] on span "lead capture new" at bounding box center [433, 197] width 33 height 5
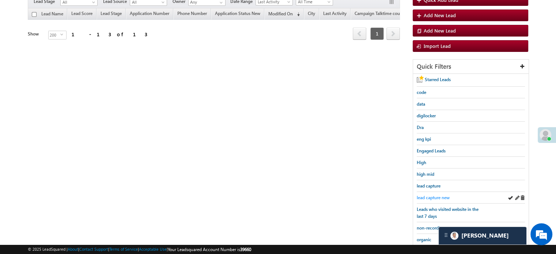
click at [433, 197] on span "lead capture new" at bounding box center [433, 197] width 33 height 5
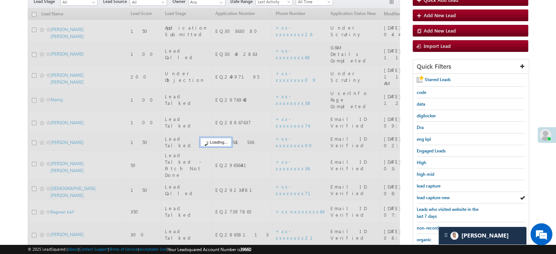
click at [433, 197] on span "lead capture new" at bounding box center [433, 197] width 33 height 5
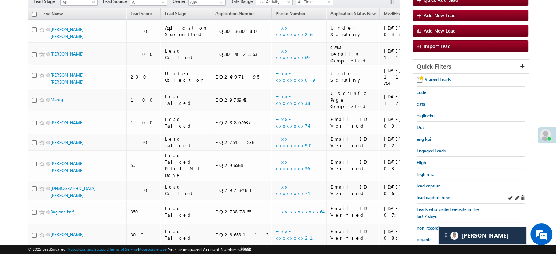
click at [436, 200] on div "lead capture new" at bounding box center [471, 198] width 108 height 12
click at [434, 197] on span "lead capture new" at bounding box center [433, 197] width 33 height 5
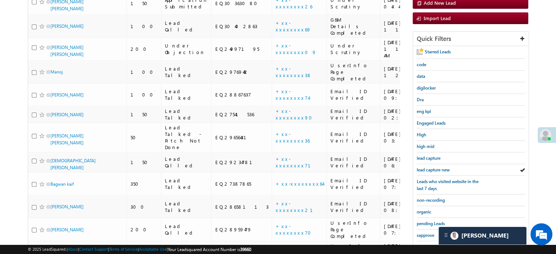
scroll to position [146, 0]
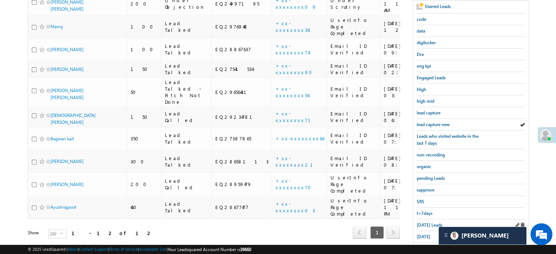
click at [430, 226] on div "Today's Leads" at bounding box center [471, 225] width 108 height 12
click at [430, 223] on span "Today's Leads" at bounding box center [430, 224] width 26 height 5
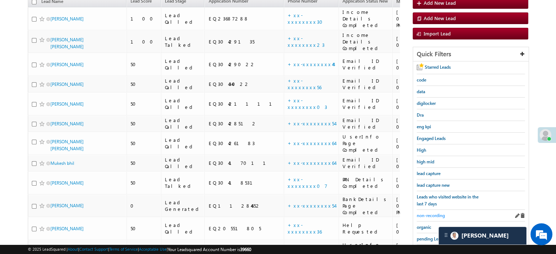
scroll to position [73, 0]
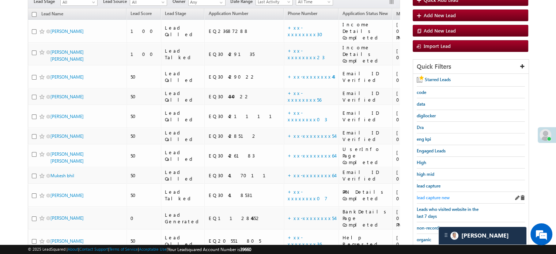
click at [429, 195] on span "lead capture new" at bounding box center [433, 197] width 33 height 5
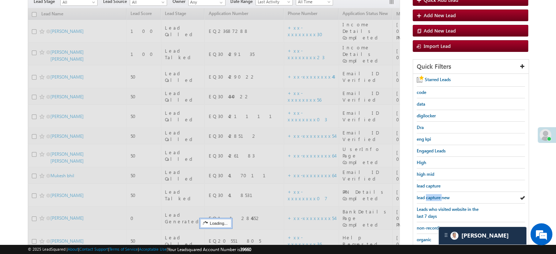
click at [429, 195] on span "lead capture new" at bounding box center [433, 197] width 33 height 5
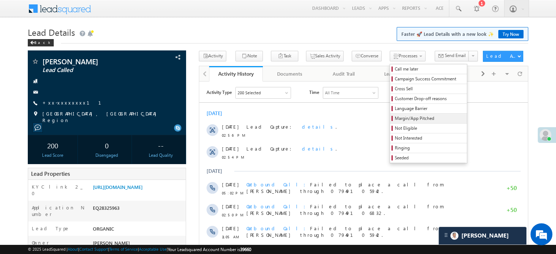
click at [391, 123] on link "Margin/App Pitched" at bounding box center [428, 119] width 77 height 10
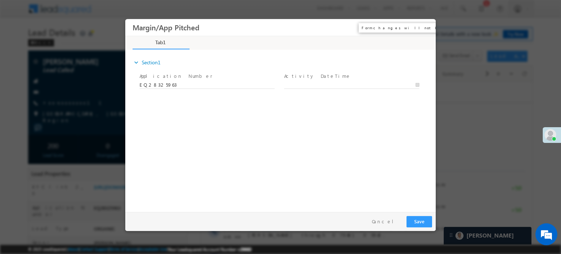
click at [429, 22] on button "×" at bounding box center [425, 27] width 12 height 14
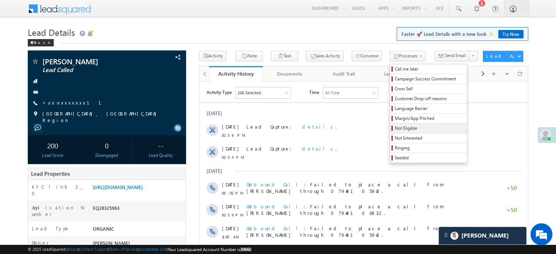
click at [390, 125] on link "Not Eligible" at bounding box center [428, 129] width 77 height 10
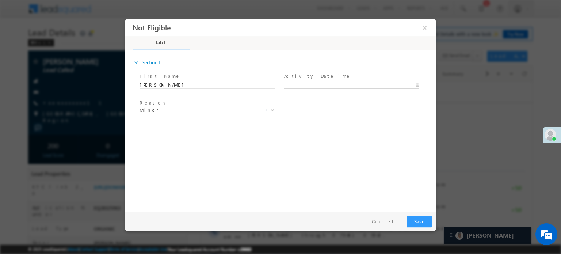
type input "10/12/25 4:29 PM"
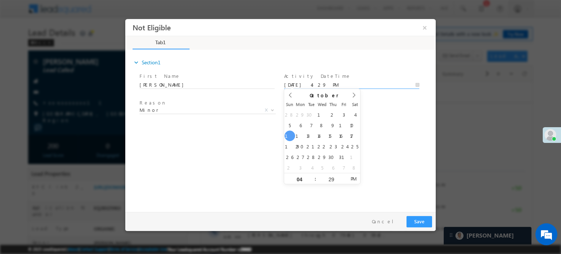
click at [300, 87] on body "Not Eligible ×" at bounding box center [280, 114] width 311 height 190
click at [192, 111] on span "Minor" at bounding box center [199, 109] width 119 height 7
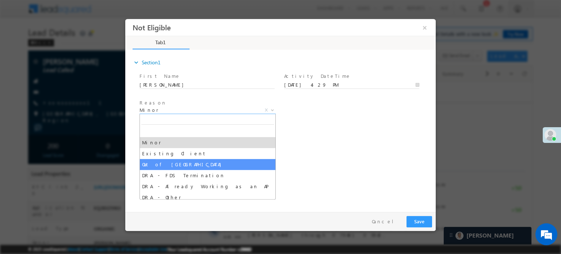
select select "Out of India"
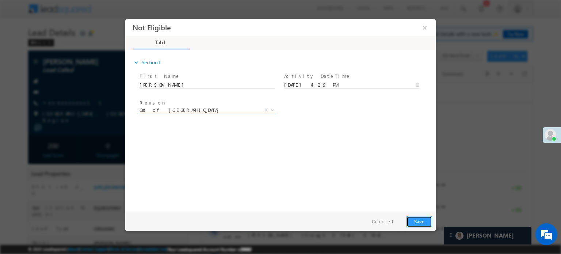
click at [422, 223] on button "Save" at bounding box center [420, 221] width 26 height 11
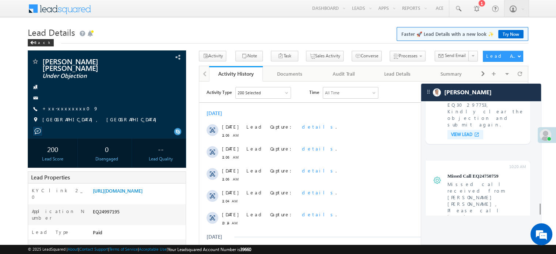
scroll to position [2941, 0]
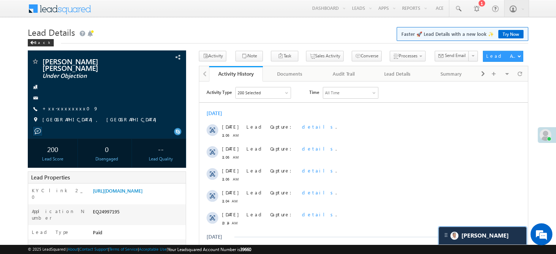
scroll to position [2975, 0]
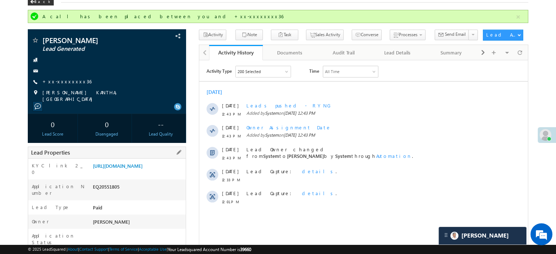
scroll to position [37, 0]
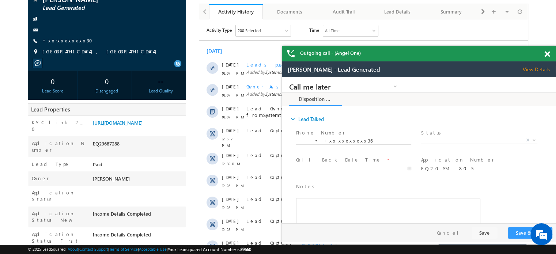
scroll to position [37, 0]
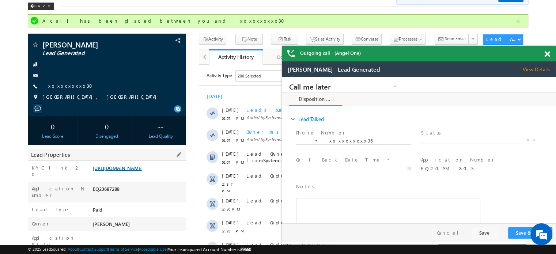
click at [136, 171] on link "https://angelbroking1-pk3em7sa.customui-test.leadsquared.com?leadId=8ff58ffe-76…" at bounding box center [118, 168] width 50 height 6
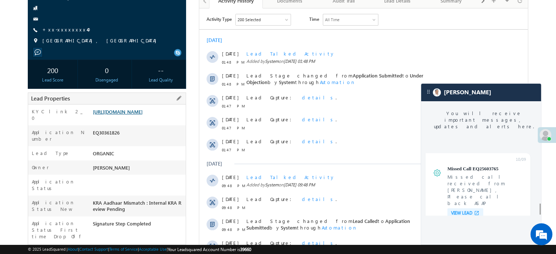
scroll to position [2941, 0]
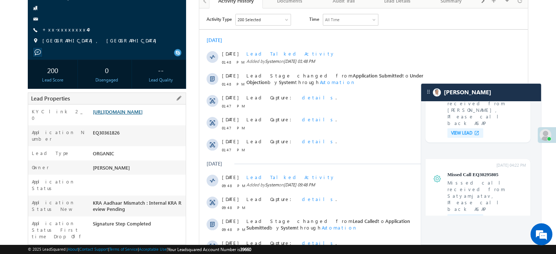
click at [143, 114] on link "[URL][DOMAIN_NAME]" at bounding box center [118, 112] width 50 height 6
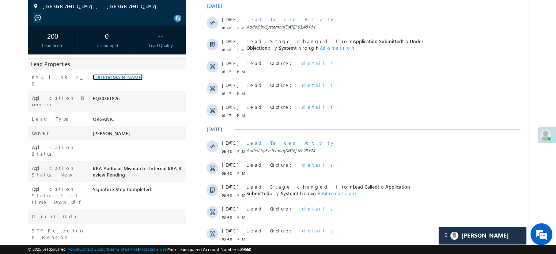
scroll to position [37, 0]
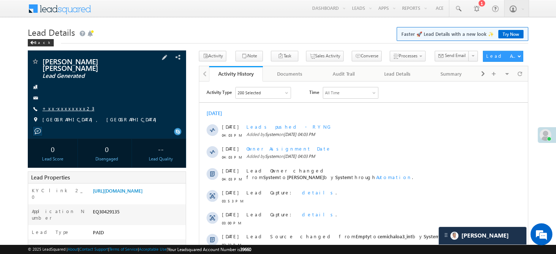
click at [69, 105] on link "+xx-xxxxxxxx23" at bounding box center [68, 108] width 52 height 6
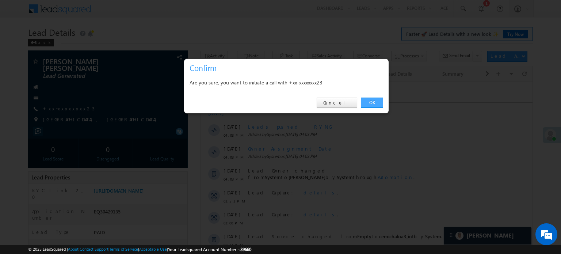
click at [370, 105] on link "OK" at bounding box center [372, 103] width 22 height 10
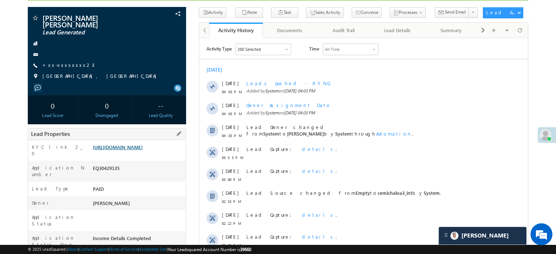
scroll to position [146, 0]
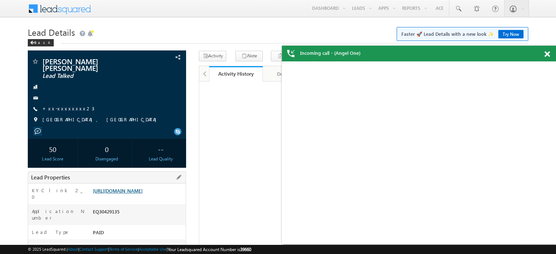
click at [115, 190] on link "[URL][DOMAIN_NAME]" at bounding box center [118, 190] width 50 height 6
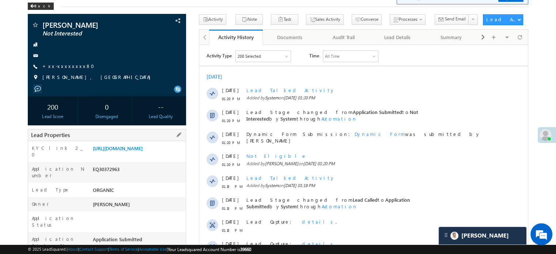
scroll to position [3468, 0]
click at [143, 151] on link "[URL][DOMAIN_NAME]" at bounding box center [118, 148] width 50 height 6
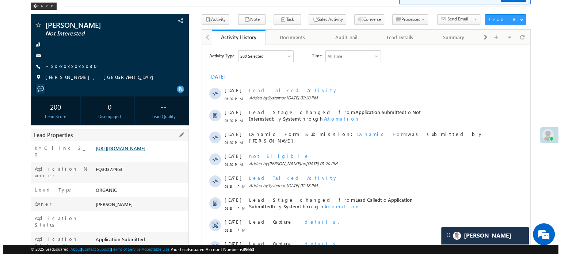
scroll to position [0, 0]
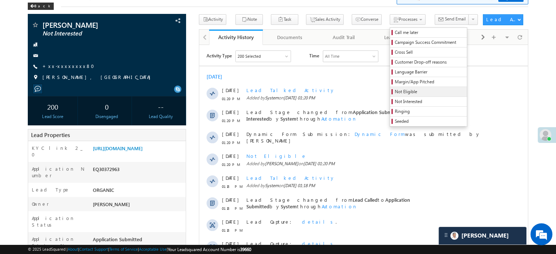
click at [395, 94] on span "Not Eligible" at bounding box center [429, 91] width 69 height 7
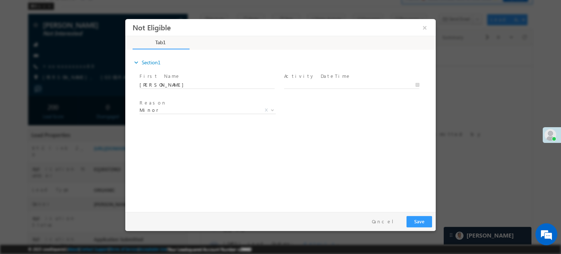
click at [308, 75] on label "Activity DateTime" at bounding box center [317, 75] width 67 height 7
type input "[DATE] 5:00 PM"
click at [304, 86] on input "[DATE] 5:00 PM" at bounding box center [351, 84] width 135 height 7
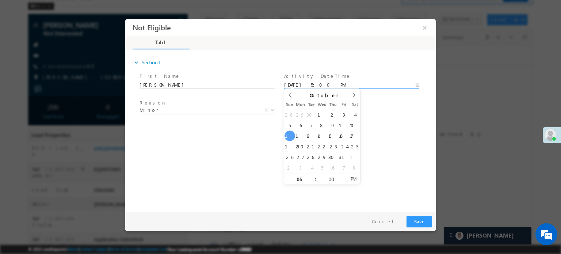
click at [221, 109] on span "Minor" at bounding box center [199, 109] width 119 height 7
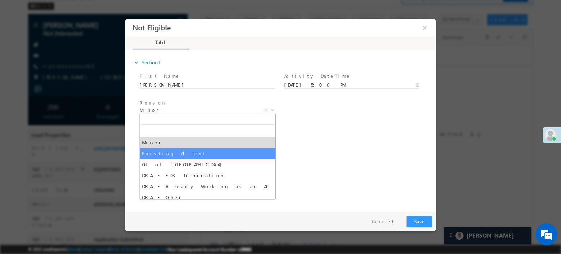
select select "Existing Client"
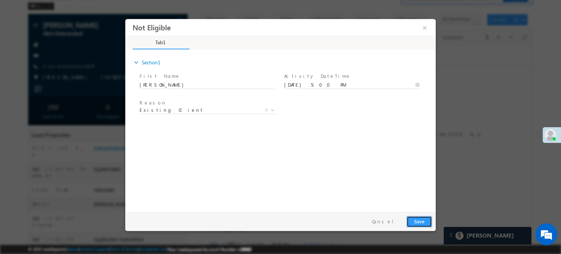
click at [413, 217] on button "Save" at bounding box center [420, 221] width 26 height 11
